Goal: Information Seeking & Learning: Learn about a topic

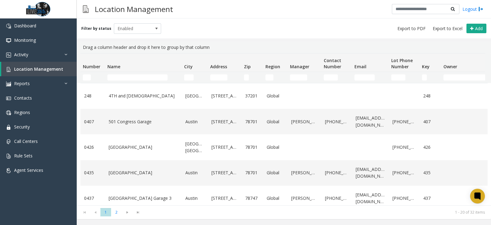
click at [246, 26] on div "Filter by status Enabled Add" at bounding box center [284, 28] width 414 height 20
click at [49, 84] on link "Reports" at bounding box center [38, 83] width 77 height 14
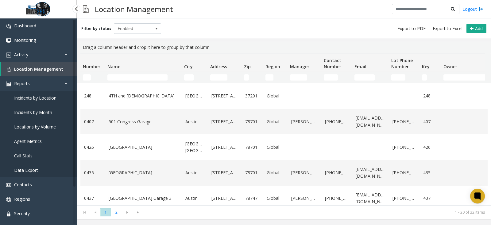
click at [42, 127] on span "Locations by Volume" at bounding box center [35, 127] width 42 height 6
click at [42, 125] on span "Locations by Volume" at bounding box center [35, 127] width 42 height 6
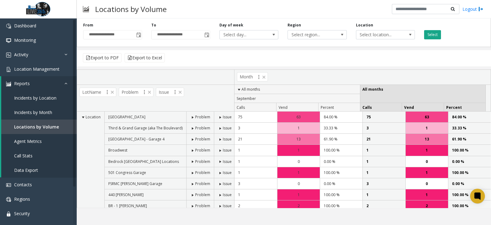
click at [435, 33] on button "Select" at bounding box center [432, 34] width 17 height 9
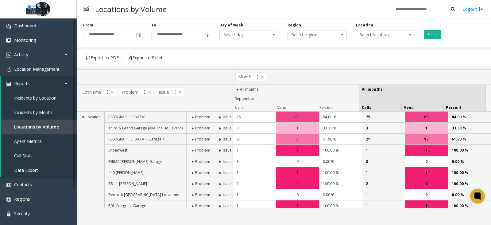
click at [192, 117] on span at bounding box center [192, 117] width 5 height 5
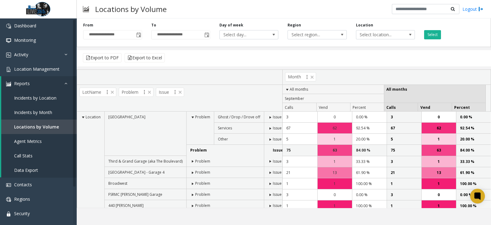
click at [192, 117] on span at bounding box center [192, 117] width 5 height 5
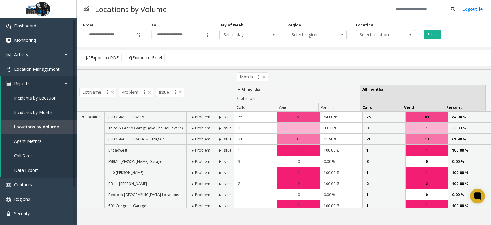
click at [219, 126] on span at bounding box center [220, 128] width 5 height 5
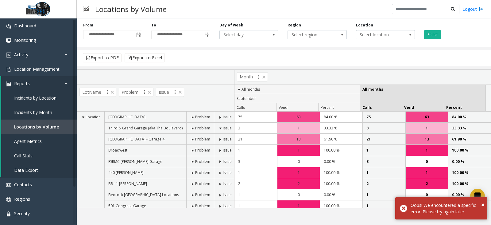
click at [221, 117] on span at bounding box center [220, 117] width 5 height 5
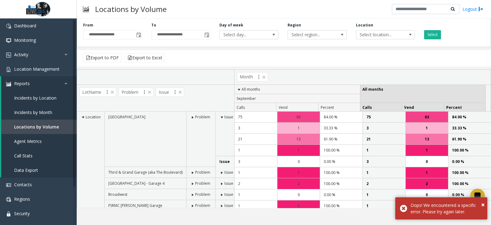
click at [190, 117] on span at bounding box center [192, 117] width 5 height 5
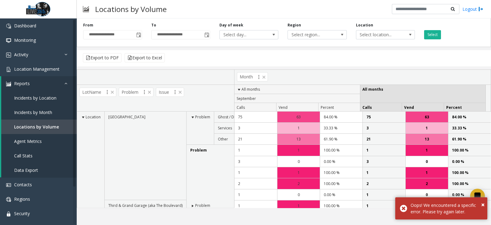
click at [193, 118] on span at bounding box center [192, 117] width 5 height 5
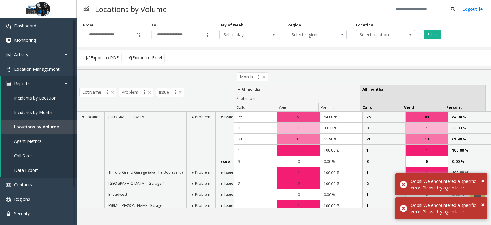
click at [224, 117] on span "Issue" at bounding box center [228, 116] width 9 height 5
click at [220, 117] on span at bounding box center [221, 117] width 5 height 5
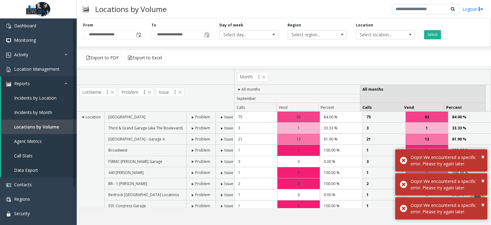
click at [190, 117] on span at bounding box center [192, 117] width 5 height 5
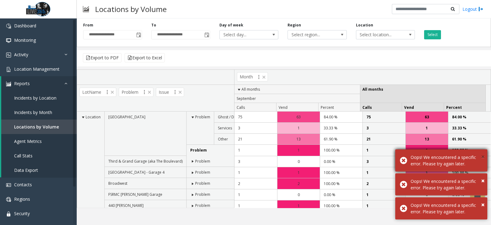
click at [482, 158] on body "**********" at bounding box center [245, 112] width 491 height 225
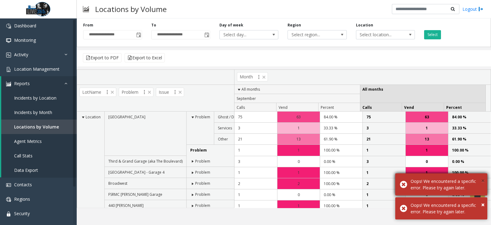
click at [483, 179] on span "×" at bounding box center [482, 180] width 3 height 8
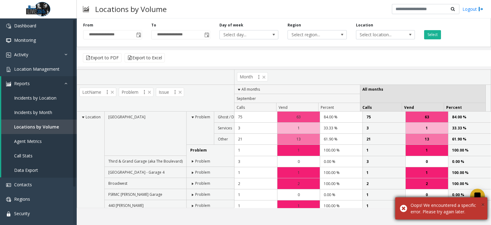
click at [482, 203] on span "×" at bounding box center [482, 204] width 3 height 8
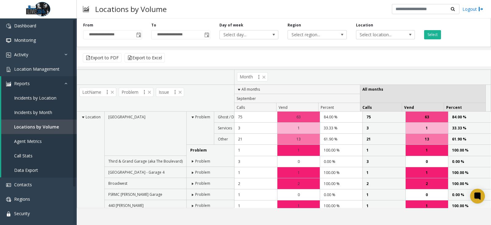
click at [83, 116] on span at bounding box center [83, 117] width 5 height 5
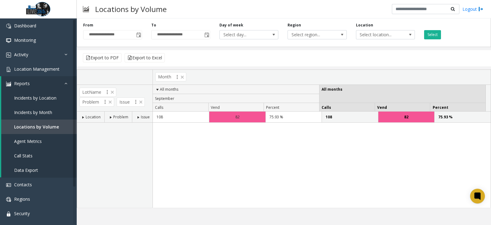
click at [85, 117] on span at bounding box center [83, 117] width 5 height 5
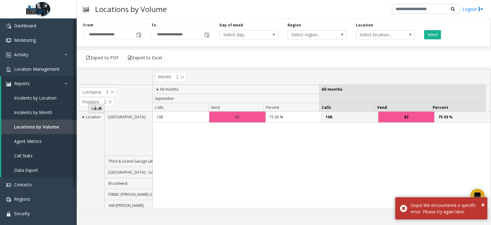
drag, startPoint x: 125, startPoint y: 103, endPoint x: 96, endPoint y: 110, distance: 29.5
click at [96, 110] on body "**********" at bounding box center [245, 112] width 491 height 225
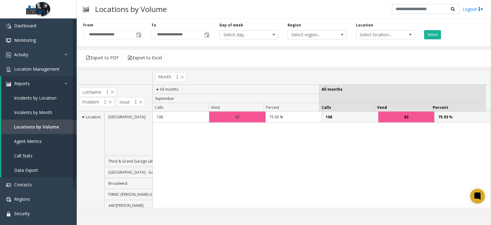
click at [78, 115] on td "Location" at bounding box center [90, 177] width 27 height 133
click at [83, 117] on span at bounding box center [83, 117] width 5 height 5
click at [111, 117] on span at bounding box center [110, 117] width 5 height 5
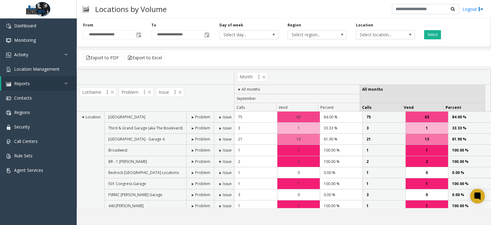
click at [191, 116] on span at bounding box center [192, 117] width 5 height 5
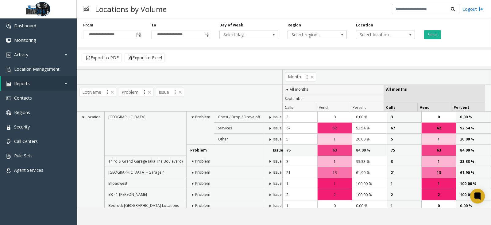
click at [268, 128] on span at bounding box center [270, 128] width 5 height 5
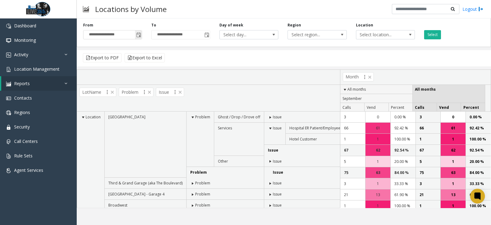
click at [138, 37] on span "Toggle popup" at bounding box center [138, 35] width 5 height 5
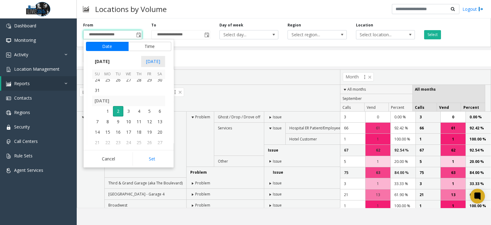
scroll to position [110038, 0]
click at [98, 93] on span "24" at bounding box center [97, 91] width 10 height 10
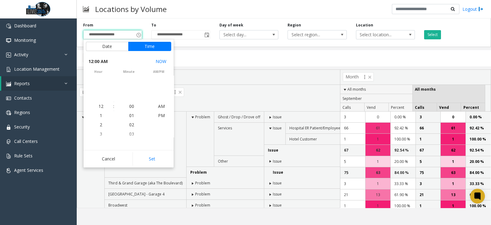
scroll to position [110004, 0]
click at [156, 159] on button "Set" at bounding box center [152, 158] width 39 height 13
type input "**********"
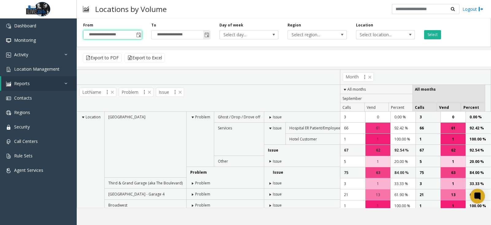
click at [208, 38] on span "Toggle popup" at bounding box center [206, 35] width 7 height 10
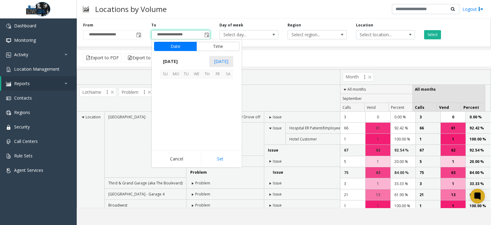
scroll to position [9, 0]
click at [230, 89] on span "30" at bounding box center [228, 91] width 10 height 10
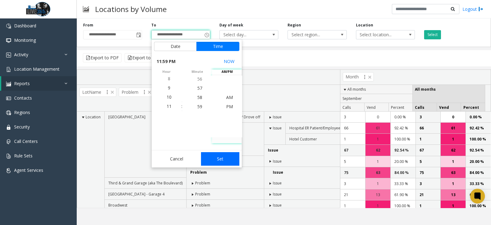
click at [221, 152] on button "Set" at bounding box center [220, 158] width 39 height 13
type input "**********"
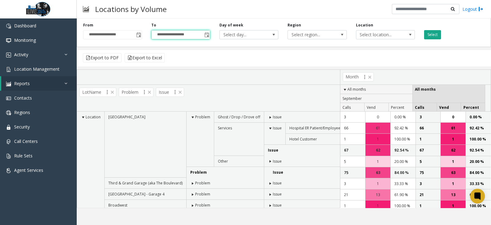
click at [432, 31] on button "Select" at bounding box center [432, 34] width 17 height 9
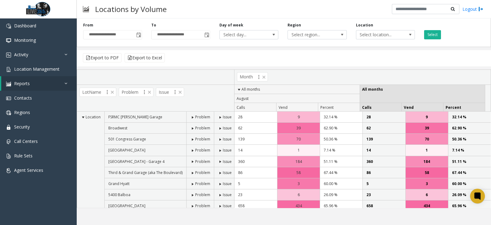
scroll to position [46, 0]
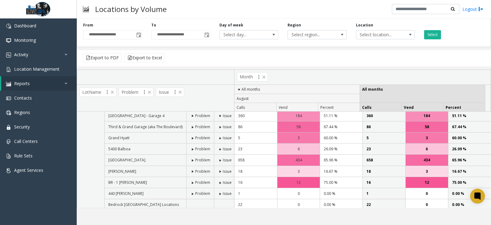
click at [193, 181] on span at bounding box center [192, 182] width 5 height 5
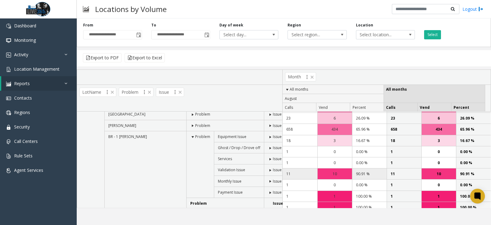
scroll to position [53, 0]
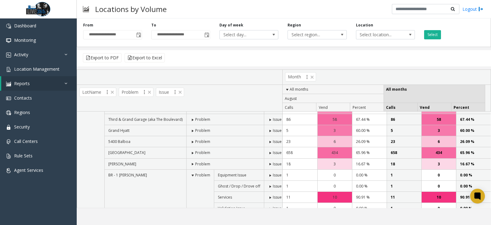
click at [191, 175] on span at bounding box center [192, 175] width 5 height 5
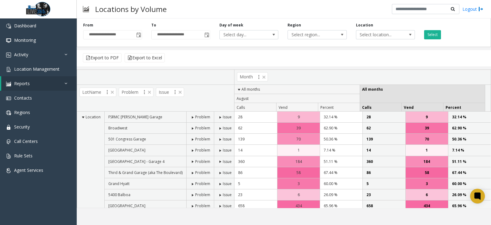
scroll to position [46, 0]
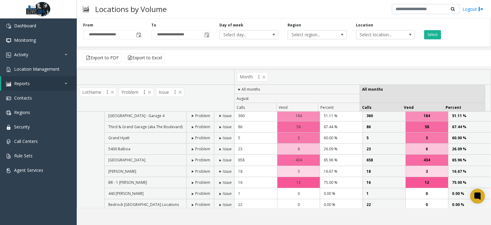
click at [191, 160] on span at bounding box center [192, 160] width 5 height 5
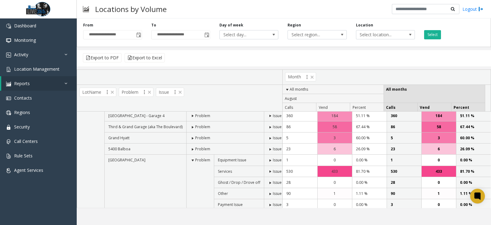
click at [268, 171] on span at bounding box center [270, 171] width 5 height 5
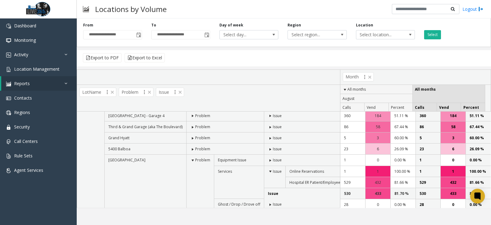
scroll to position [0, 0]
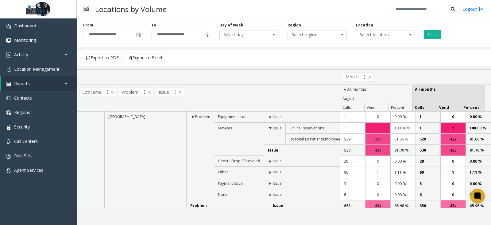
click at [268, 172] on span at bounding box center [270, 172] width 5 height 5
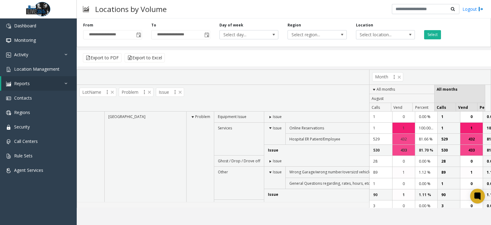
click at [268, 171] on span at bounding box center [270, 172] width 5 height 5
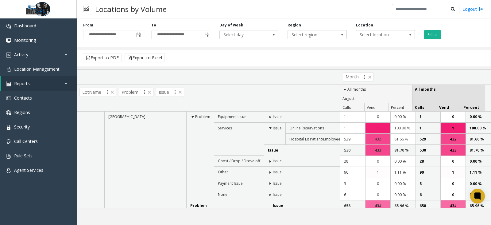
click at [268, 183] on span at bounding box center [270, 183] width 5 height 5
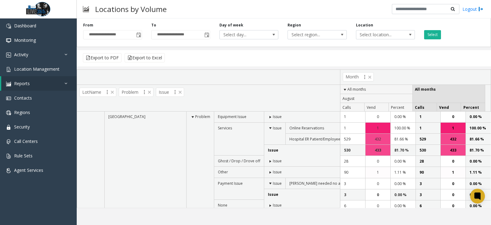
click at [268, 182] on span at bounding box center [270, 183] width 5 height 5
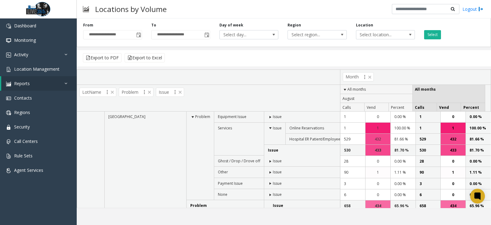
click at [268, 192] on span at bounding box center [270, 194] width 5 height 5
